Goal: Information Seeking & Learning: Learn about a topic

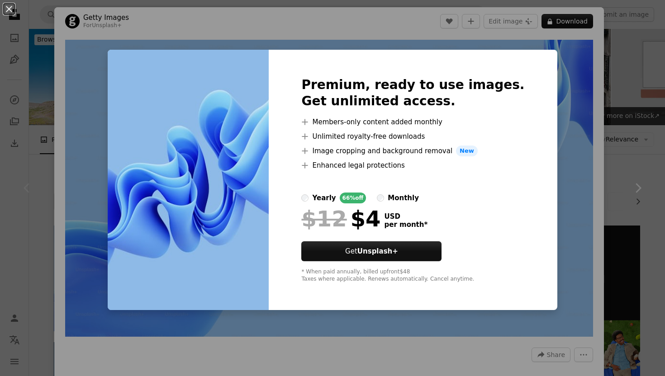
scroll to position [74, 0]
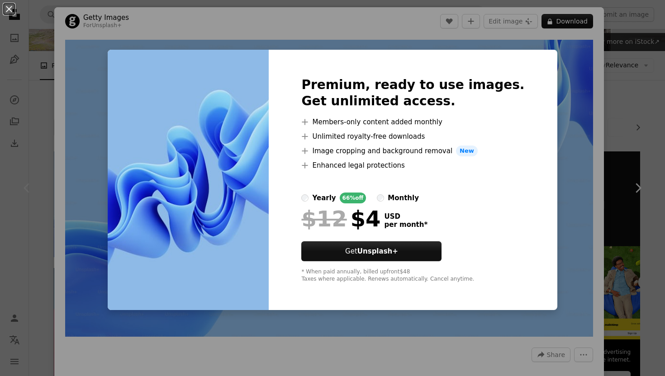
click at [322, 28] on div "An X shape Premium, ready to use images. Get unlimited access. A plus sign Memb…" at bounding box center [332, 188] width 665 height 376
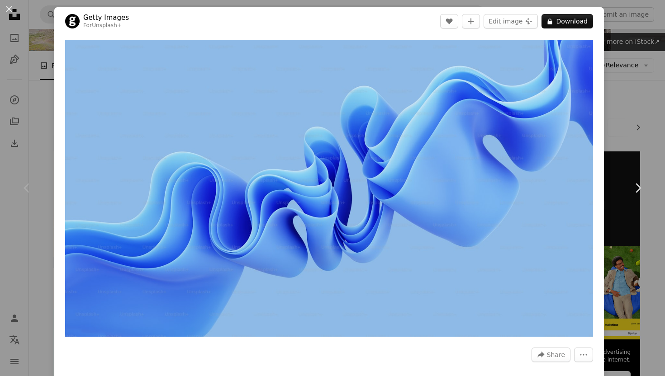
click at [389, 28] on header "Getty Images For Unsplash+ A heart A plus sign Edit image Plus sign for Unsplas…" at bounding box center [329, 21] width 550 height 28
click at [9, 6] on button "An X shape" at bounding box center [9, 9] width 11 height 11
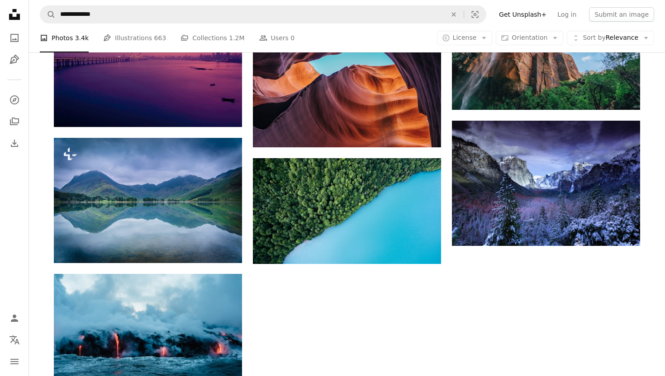
scroll to position [925, 0]
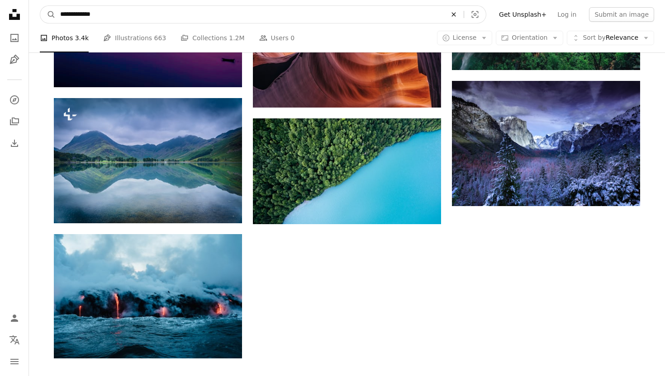
click at [455, 14] on icon "Find visuals sitewide" at bounding box center [453, 14] width 4 height 4
type input "**********"
click button "A magnifying glass" at bounding box center [47, 14] width 15 height 17
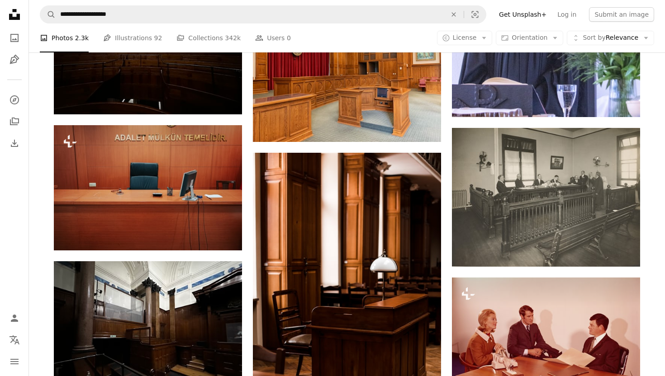
scroll to position [654, 0]
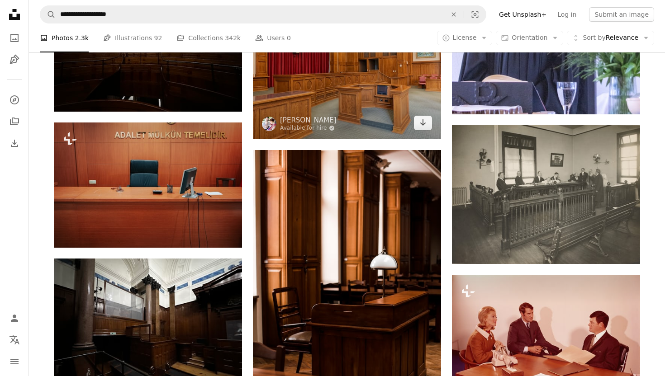
click at [396, 100] on img at bounding box center [347, 68] width 188 height 141
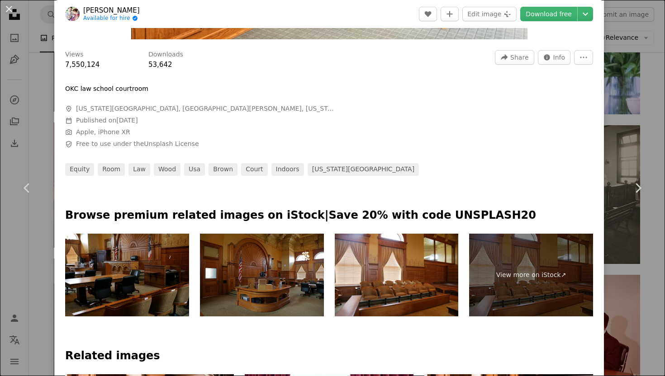
scroll to position [339, 0]
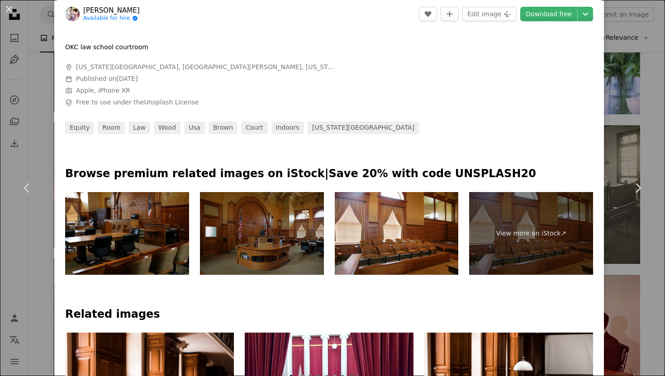
click at [273, 240] on img at bounding box center [262, 233] width 124 height 83
